Goal: Information Seeking & Learning: Learn about a topic

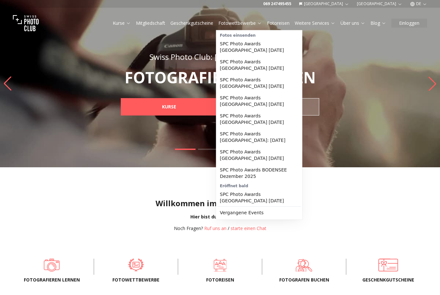
click at [236, 24] on link "Fotowettbewerbe" at bounding box center [239, 23] width 43 height 6
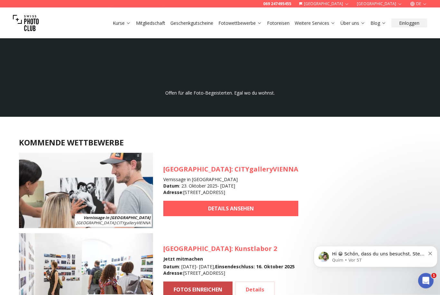
scroll to position [498, 0]
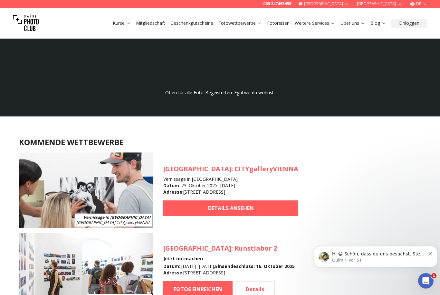
click at [227, 248] on h3 "[GEOGRAPHIC_DATA] : Kunstlabor 2" at bounding box center [228, 248] width 131 height 9
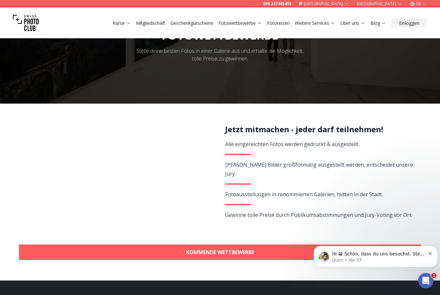
scroll to position [0, 0]
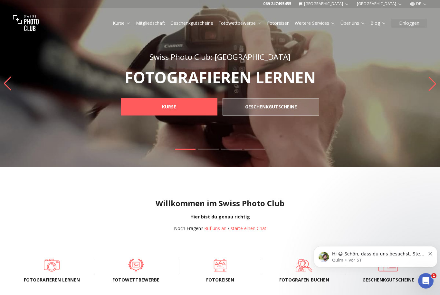
click at [248, 22] on link "Fotowettbewerbe" at bounding box center [239, 23] width 43 height 6
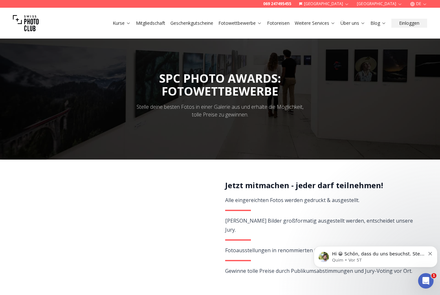
click at [245, 23] on link "Fotowettbewerbe" at bounding box center [239, 23] width 43 height 6
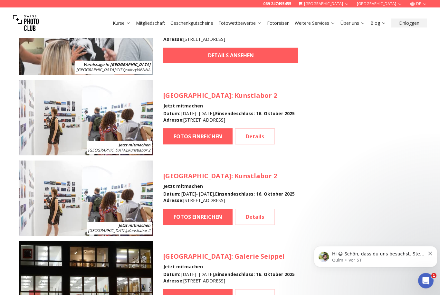
scroll to position [654, 0]
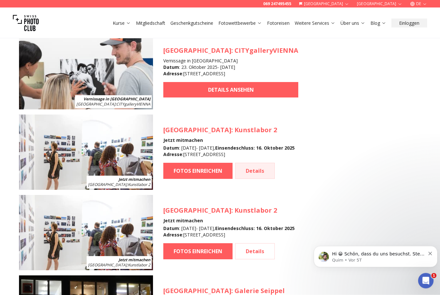
click at [260, 168] on link "Details" at bounding box center [255, 171] width 40 height 16
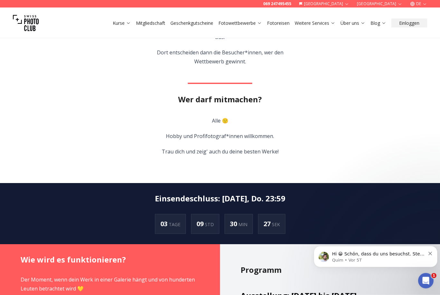
scroll to position [267, 0]
